Goal: Information Seeking & Learning: Learn about a topic

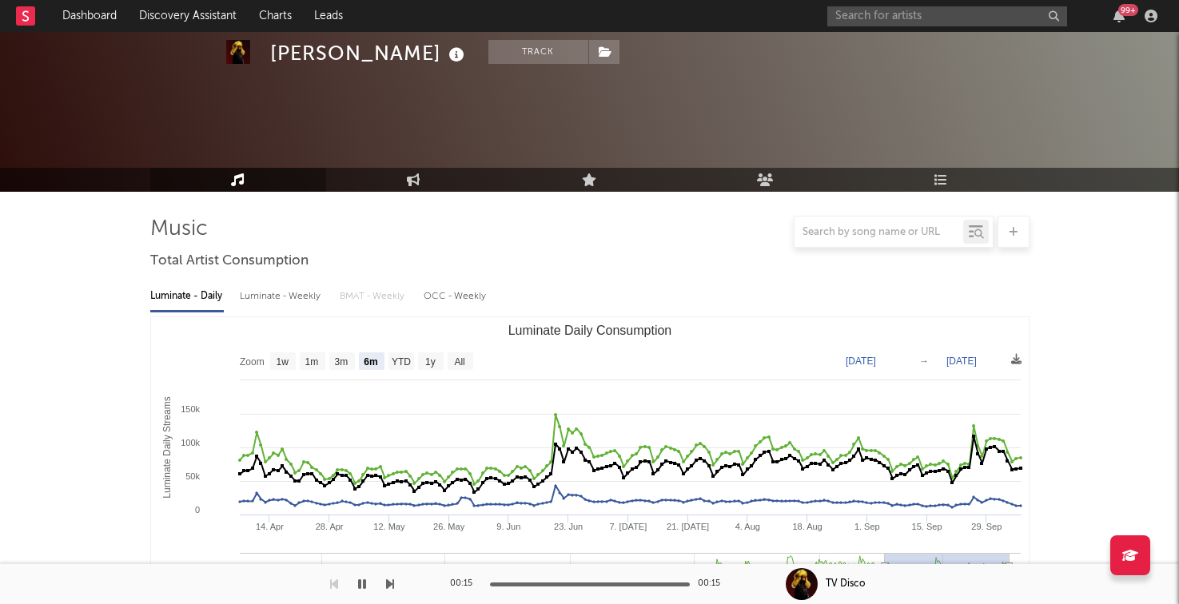
select select "6m"
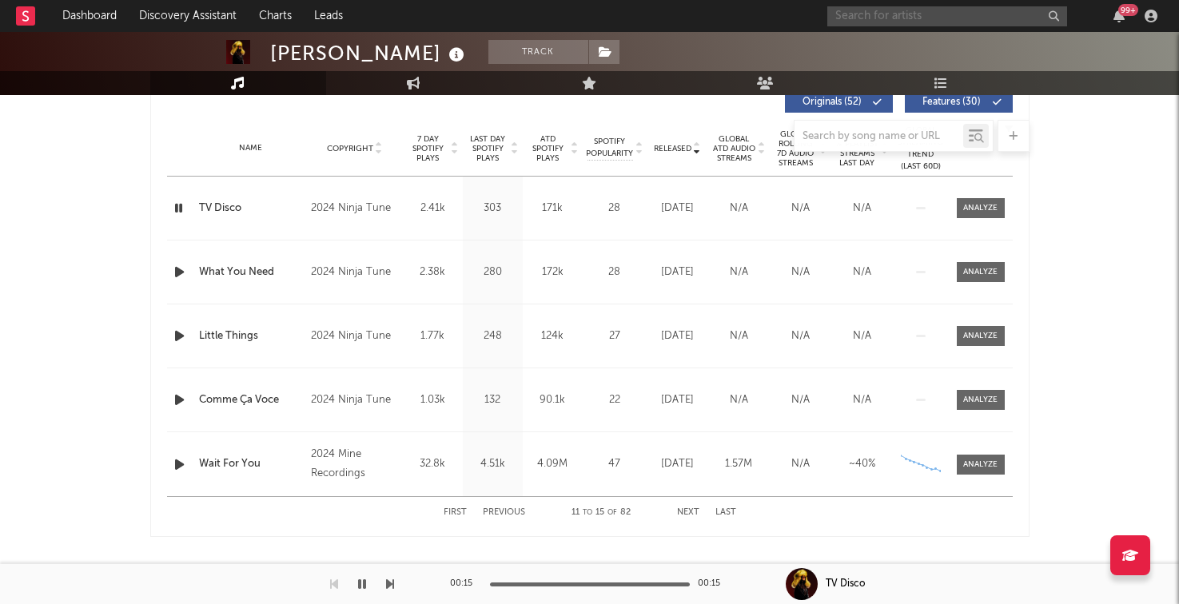
click at [878, 25] on input "text" at bounding box center [947, 16] width 240 height 20
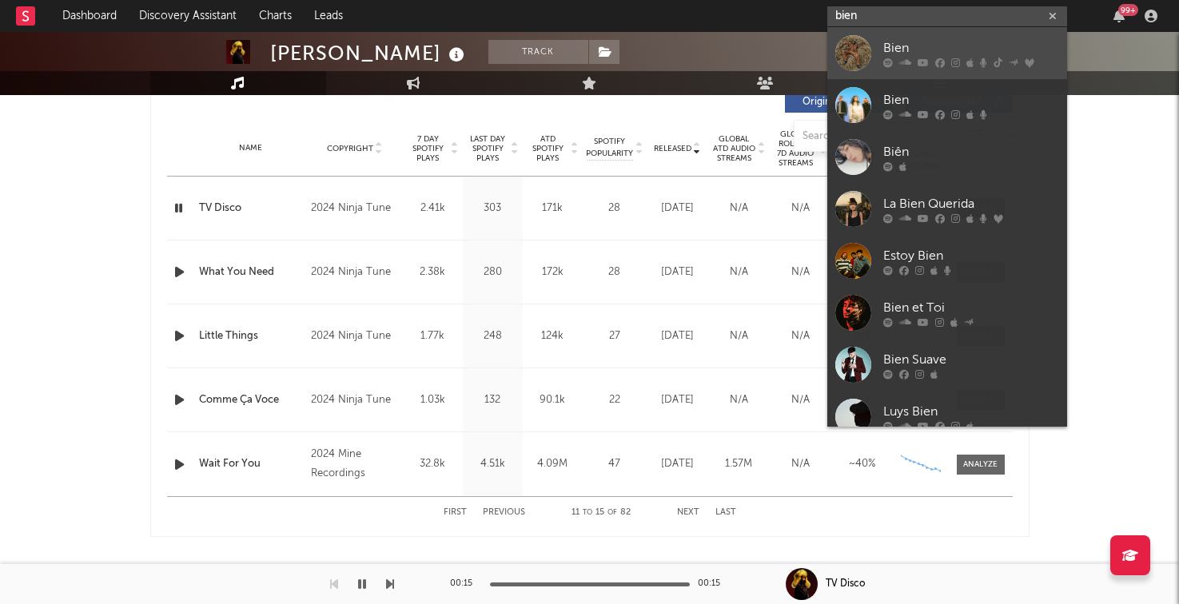
type input "bien"
click at [887, 66] on icon at bounding box center [888, 63] width 10 height 10
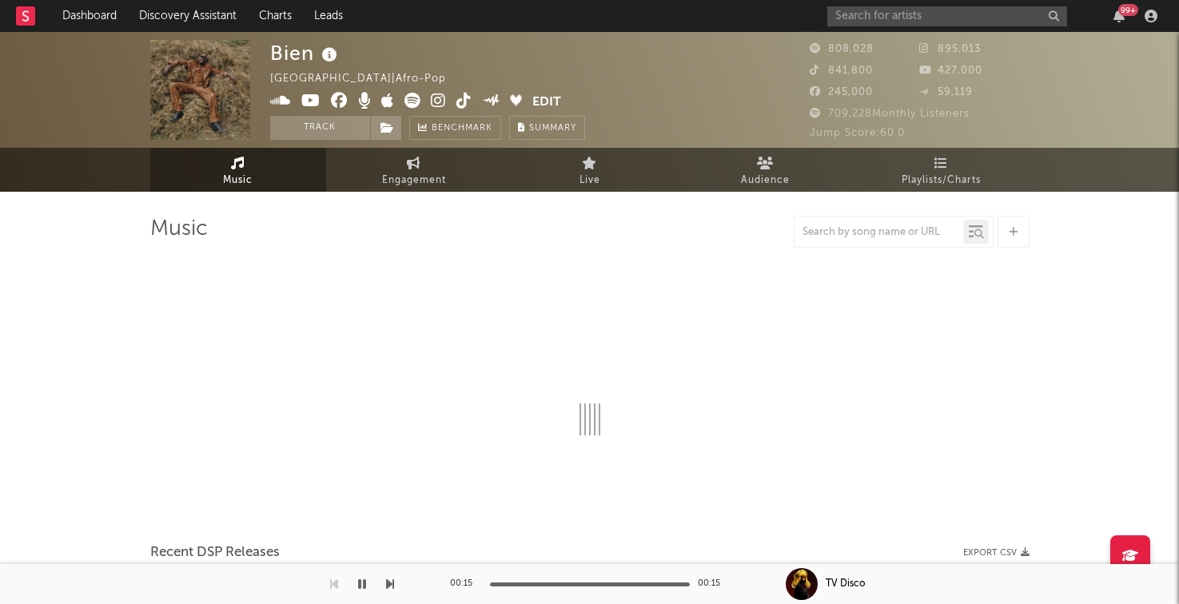
select select "6m"
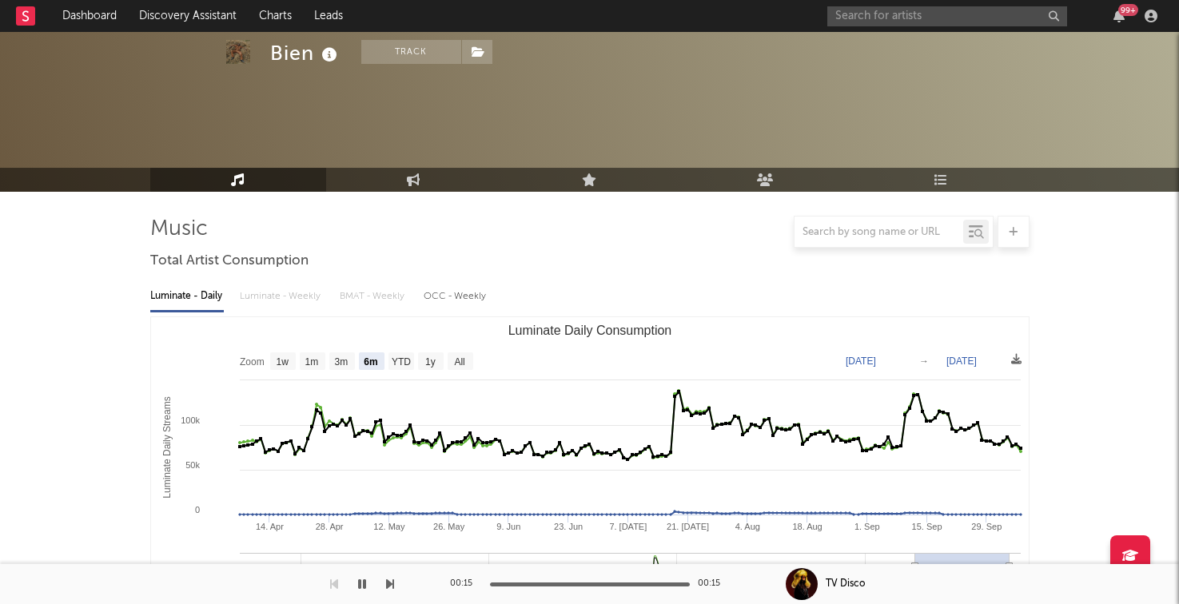
scroll to position [599, 0]
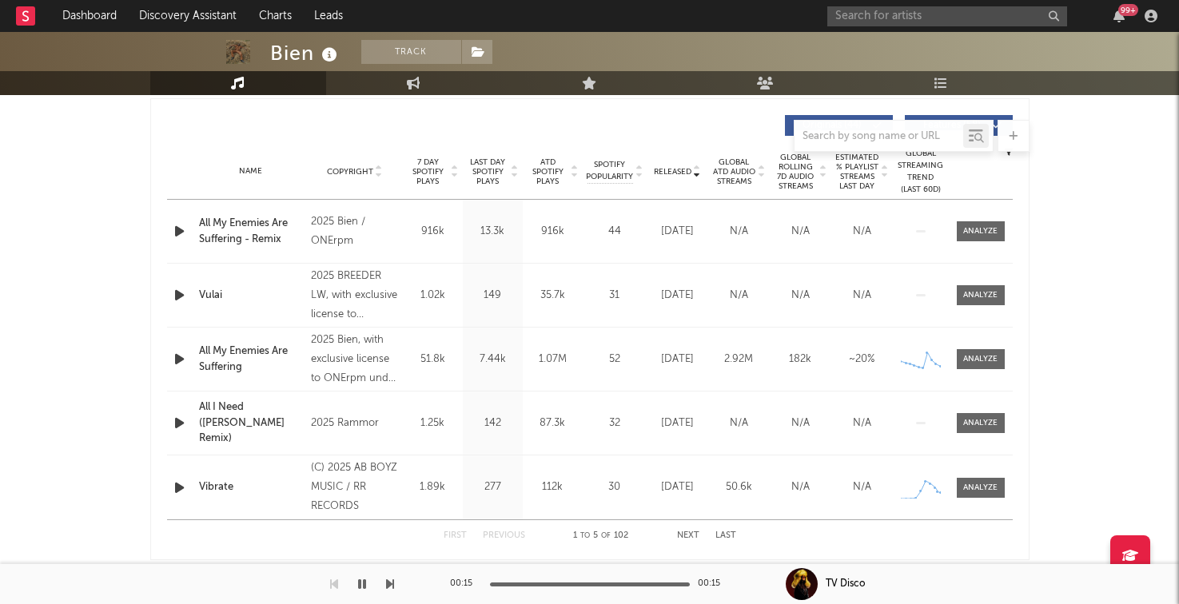
click at [262, 235] on div "All My Enemies Are Suffering - Remix" at bounding box center [251, 231] width 105 height 31
click at [387, 245] on div "2025 Bien / ONErpm" at bounding box center [354, 232] width 87 height 38
click at [268, 231] on div "All My Enemies Are Suffering - Remix" at bounding box center [251, 231] width 105 height 31
